Goal: Task Accomplishment & Management: Use online tool/utility

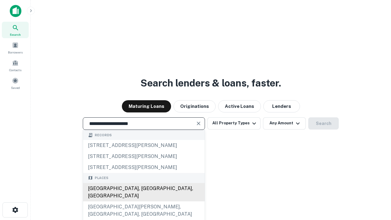
click at [144, 201] on div "[GEOGRAPHIC_DATA], [GEOGRAPHIC_DATA], [GEOGRAPHIC_DATA]" at bounding box center [144, 192] width 122 height 18
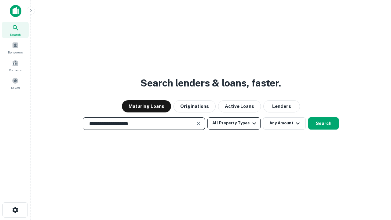
type input "**********"
click at [234, 123] on button "All Property Types" at bounding box center [233, 123] width 53 height 12
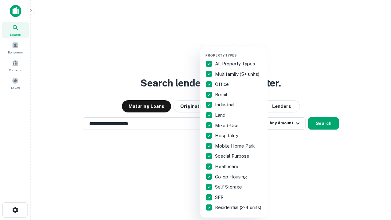
click at [239, 51] on button "button" at bounding box center [238, 51] width 67 height 0
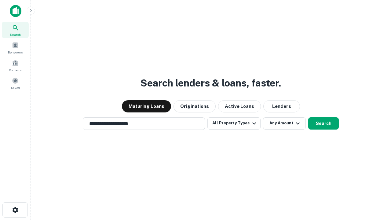
scroll to position [4, 74]
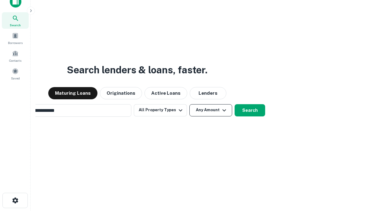
click at [189, 104] on button "Any Amount" at bounding box center [210, 110] width 43 height 12
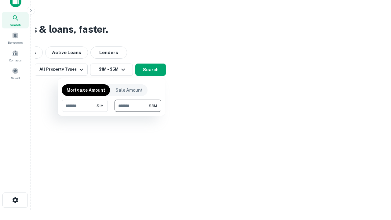
type input "*******"
click at [111, 112] on button "button" at bounding box center [112, 112] width 100 height 0
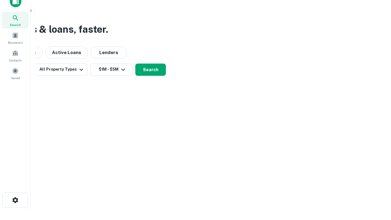
scroll to position [4, 113]
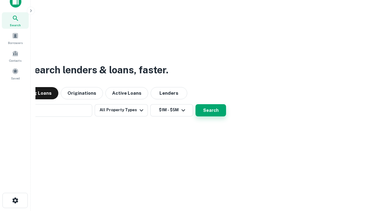
click at [195, 104] on button "Search" at bounding box center [210, 110] width 31 height 12
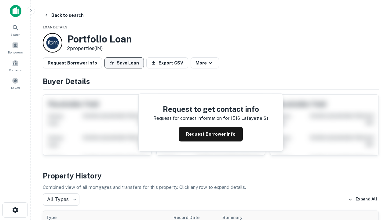
click at [124, 63] on button "Save Loan" at bounding box center [123, 62] width 39 height 11
click at [126, 63] on button "Loan Saved" at bounding box center [125, 62] width 42 height 11
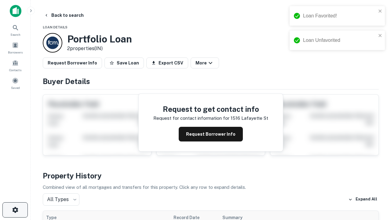
click at [15, 210] on icon "button" at bounding box center [15, 209] width 7 height 7
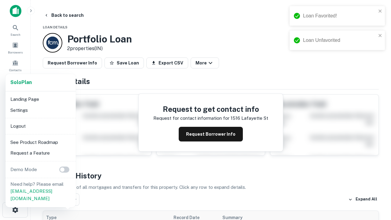
click at [40, 126] on li "Logout" at bounding box center [40, 126] width 65 height 11
